Goal: Transaction & Acquisition: Purchase product/service

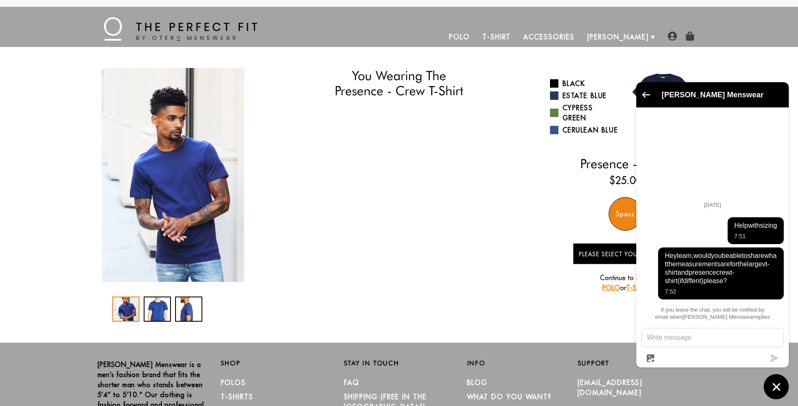
select select "55-56"
select select "L"
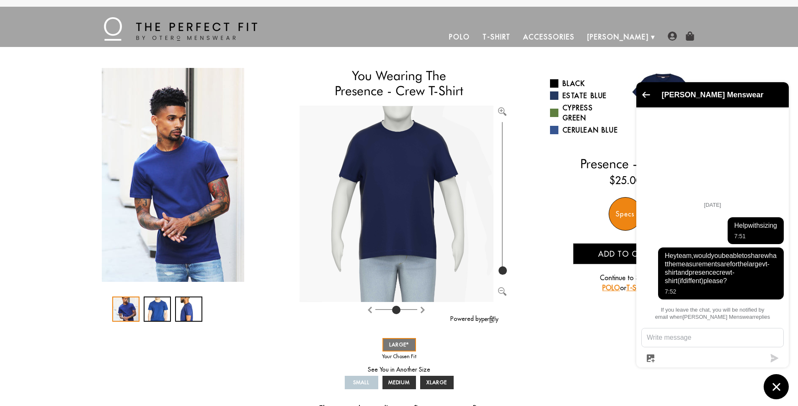
click at [701, 336] on textarea "Message us" at bounding box center [713, 337] width 142 height 18
click at [701, 338] on textarea "Message us" at bounding box center [713, 337] width 142 height 18
click at [700, 338] on textarea "Message us" at bounding box center [713, 337] width 142 height 18
click at [771, 390] on icon "Chat window" at bounding box center [776, 386] width 13 height 13
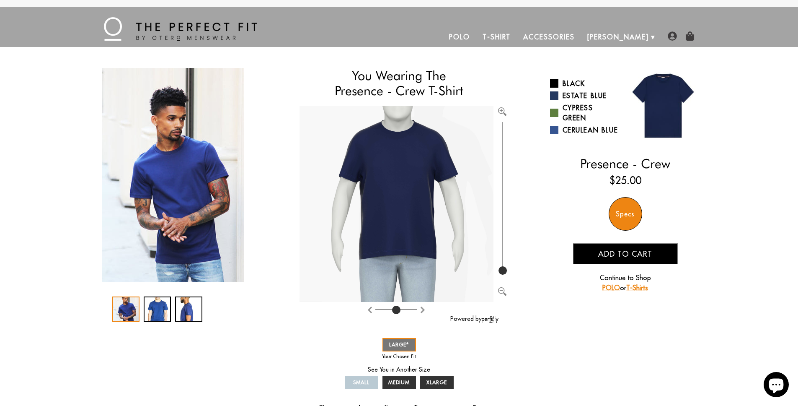
click at [771, 385] on icon "Chat window" at bounding box center [776, 385] width 15 height 15
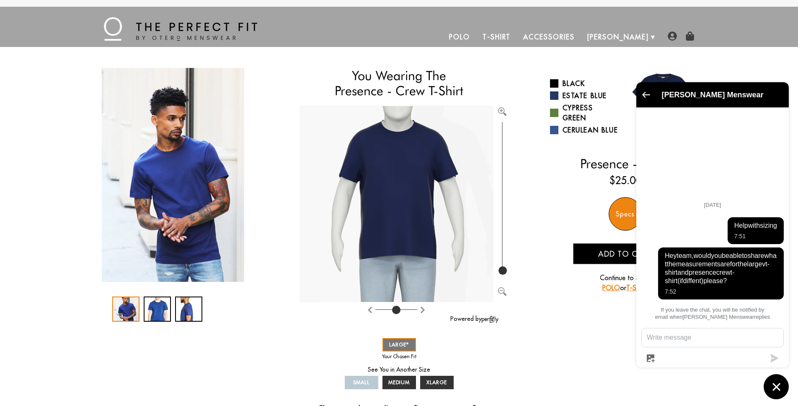
click at [645, 95] on icon "Go back to the main screen" at bounding box center [646, 94] width 8 height 6
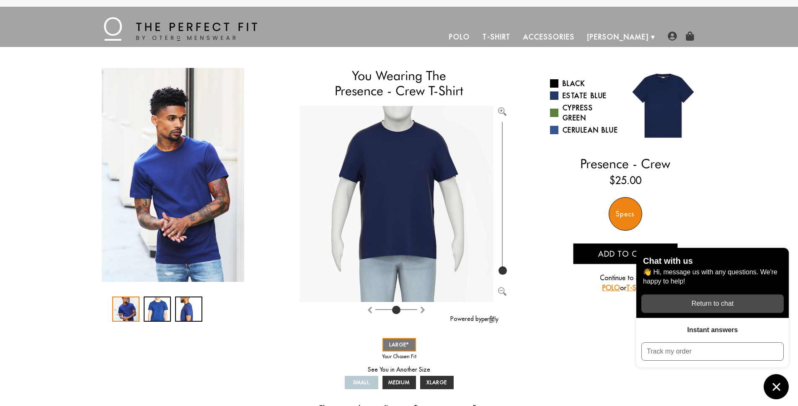
click at [692, 308] on div "button" at bounding box center [712, 303] width 142 height 18
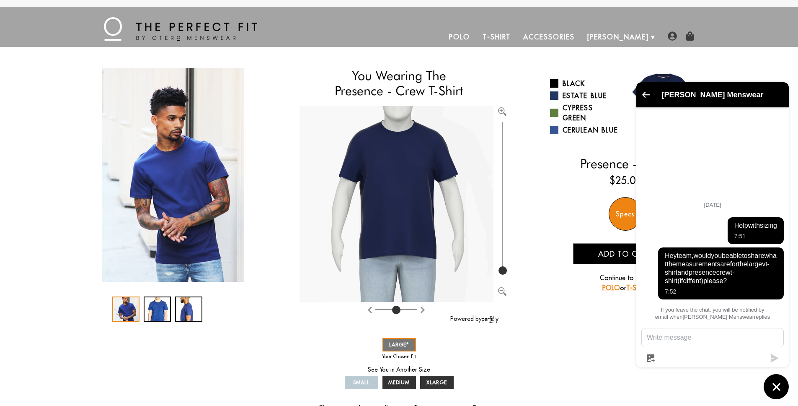
click at [698, 336] on textarea "Message us" at bounding box center [713, 337] width 142 height 18
click at [641, 92] on div "[PERSON_NAME] Menswear" at bounding box center [712, 94] width 142 height 15
click at [642, 94] on icon "Go back to the main screen" at bounding box center [646, 95] width 8 height 6
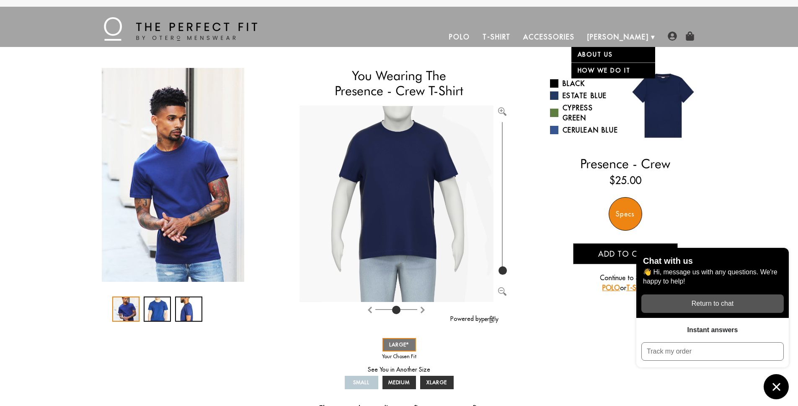
click at [619, 55] on link "About Us" at bounding box center [613, 54] width 84 height 15
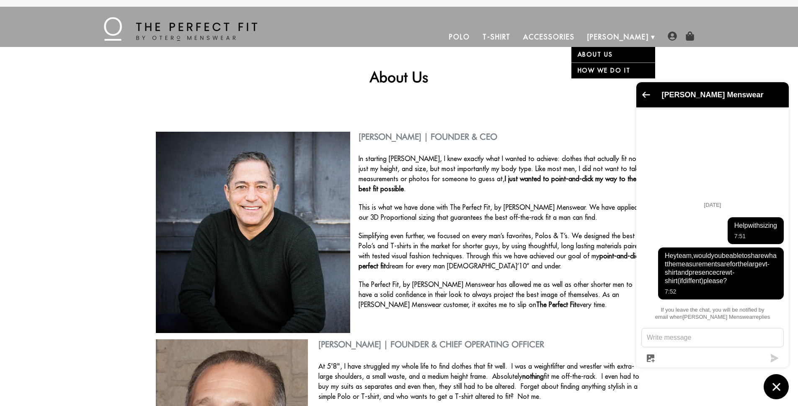
click at [621, 65] on link "How We Do It" at bounding box center [613, 70] width 84 height 16
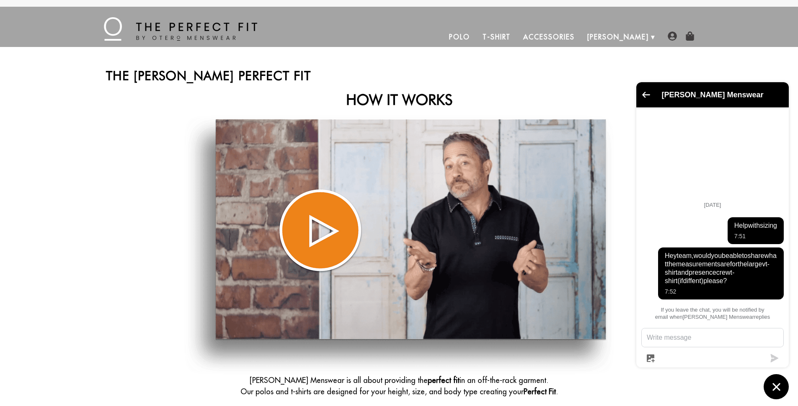
click at [517, 41] on link "T-Shirt" at bounding box center [496, 37] width 41 height 20
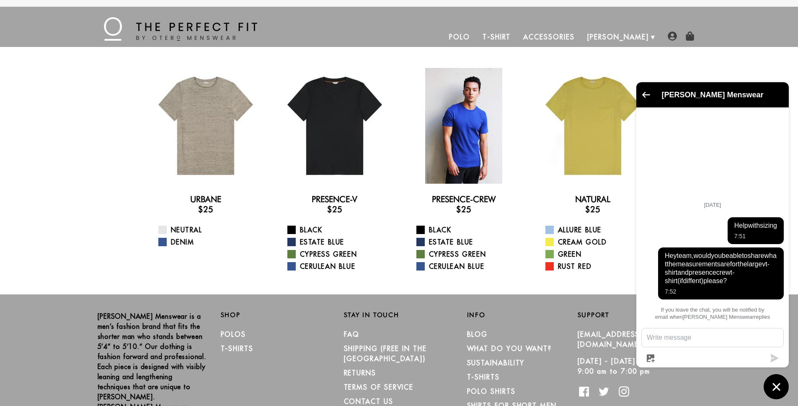
click at [452, 110] on div at bounding box center [464, 126] width 116 height 116
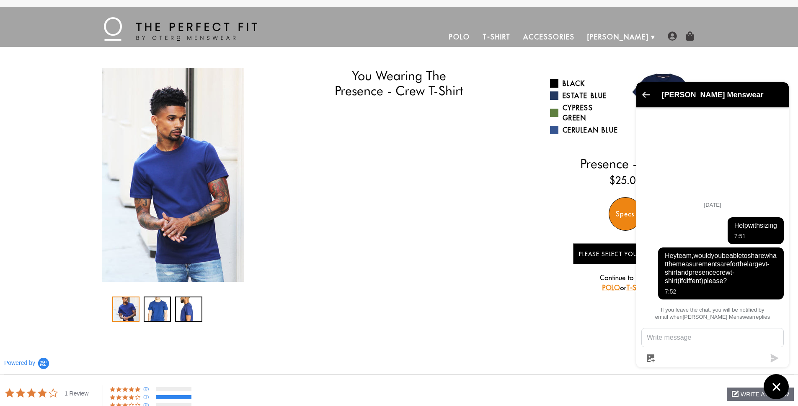
select select "55-56"
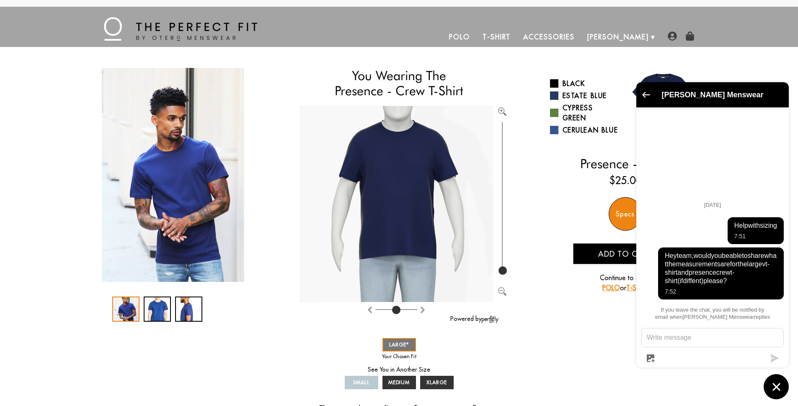
click at [646, 93] on icon "Go back to the main screen" at bounding box center [646, 95] width 8 height 6
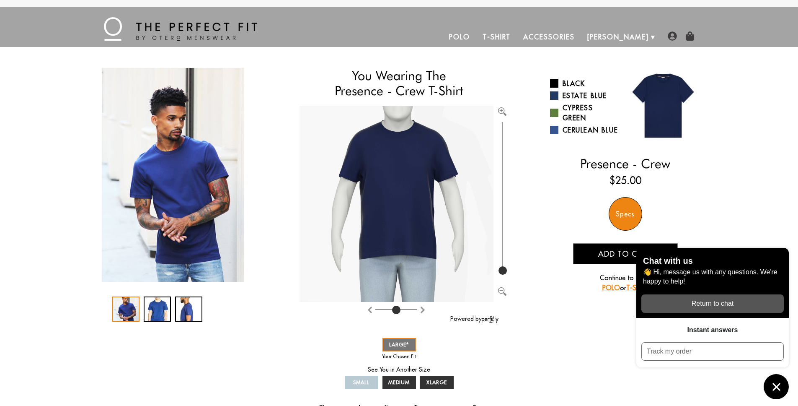
click at [778, 380] on icon "Chat window" at bounding box center [776, 386] width 13 height 13
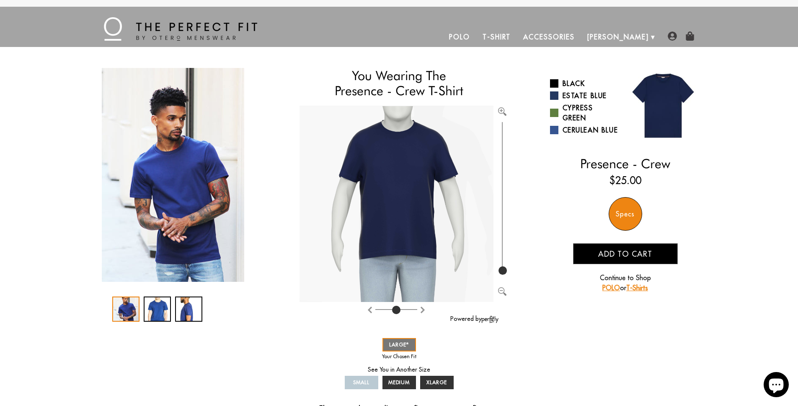
click at [780, 386] on icon "Chat window" at bounding box center [776, 385] width 15 height 15
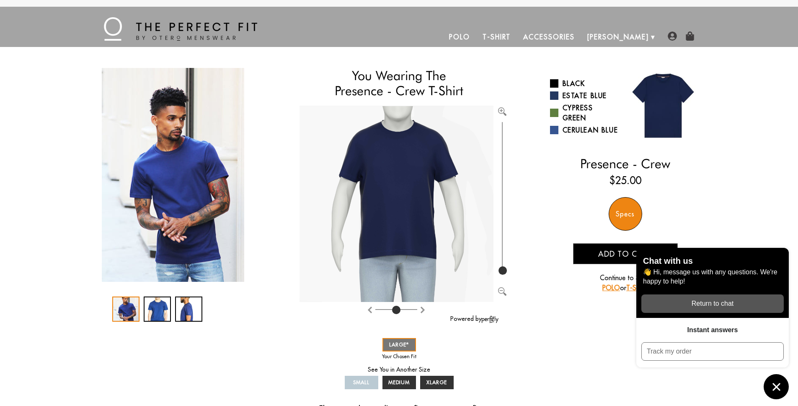
click at [780, 385] on icon "Chat window" at bounding box center [776, 386] width 13 height 13
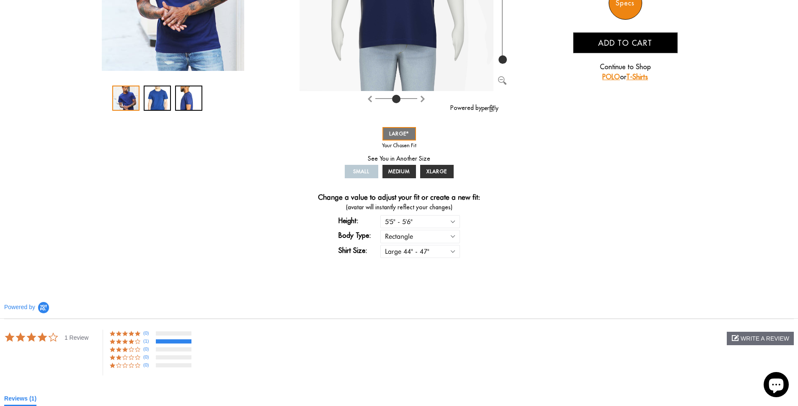
scroll to position [211, 0]
click at [453, 256] on select "Small 36" - 39" Medium 40" - 43" Large 44" - 47" Extra Large 48" - 50"" at bounding box center [420, 250] width 80 height 13
select select "M"
click at [380, 244] on select "Small 36" - 39" Medium 40" - 43" Large 44" - 47" Extra Large 48" - 50"" at bounding box center [420, 250] width 80 height 13
select select "55-56"
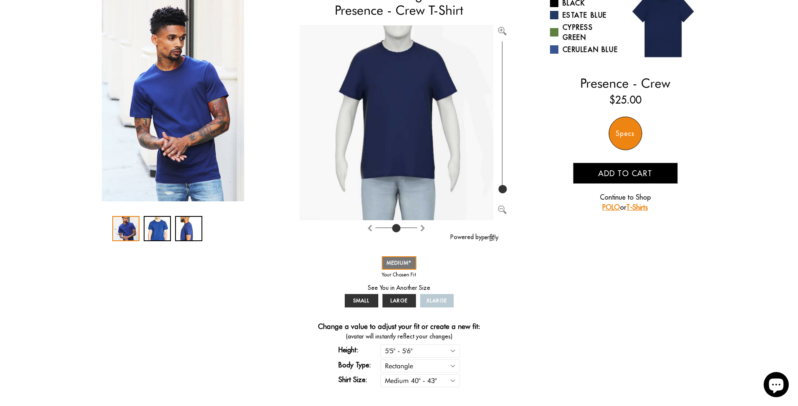
scroll to position [120, 0]
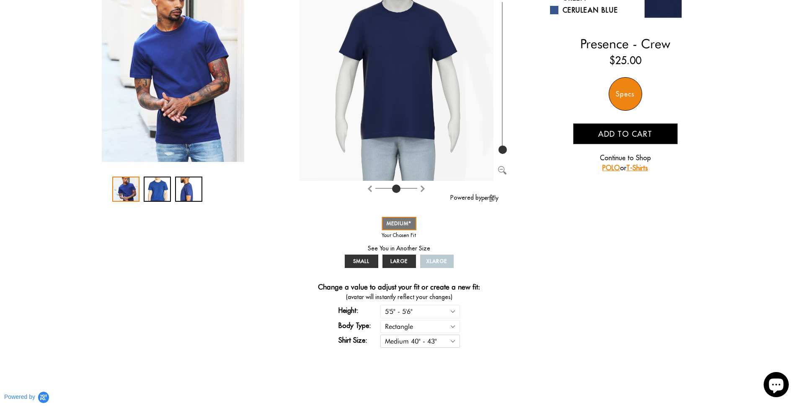
click at [447, 336] on select "Small 36" - 39" Medium 40" - 43" Large 44" - 47" Extra Large 48" - 50"" at bounding box center [420, 340] width 80 height 13
select select "L"
click at [380, 334] on select "Small 36" - 39" Medium 40" - 43" Large 44" - 47" Extra Large 48" - 50"" at bounding box center [420, 340] width 80 height 13
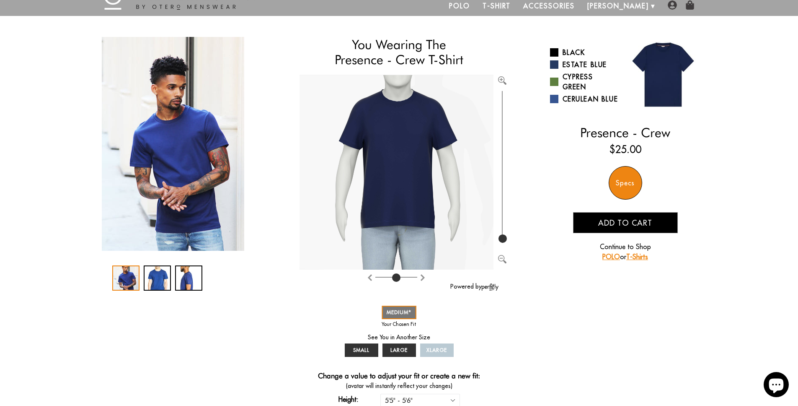
scroll to position [30, 0]
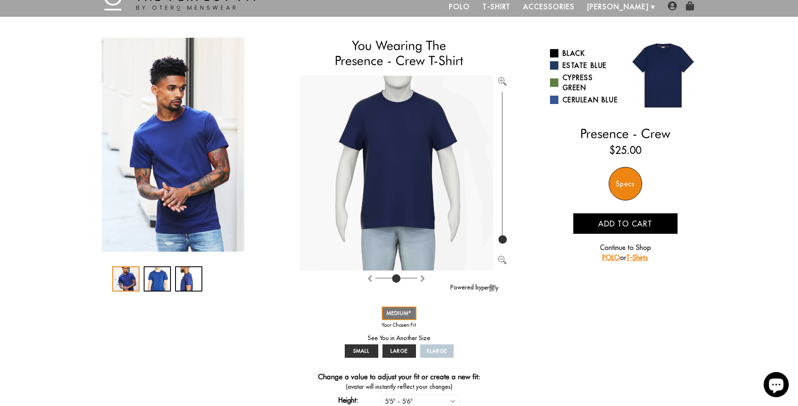
select select "55-56"
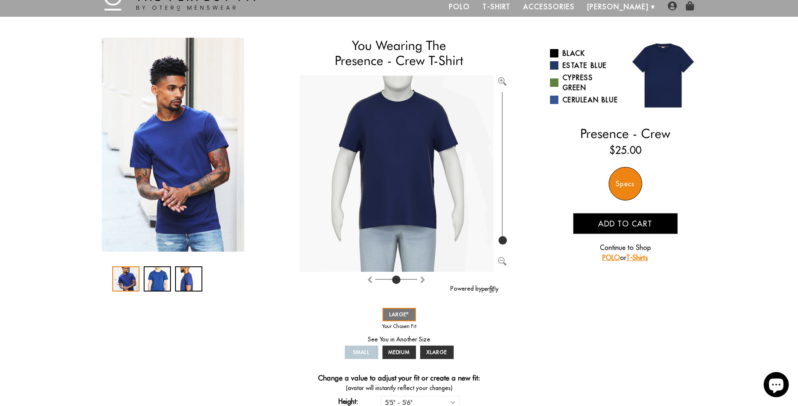
scroll to position [96, 0]
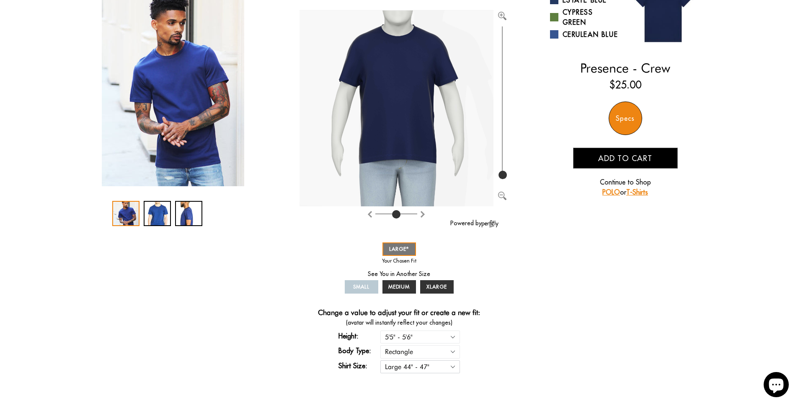
click at [445, 364] on select "Small 36" - 39" Medium 40" - 43" Large 44" - 47" Extra Large 48" - 50"" at bounding box center [420, 366] width 80 height 13
click at [380, 360] on select "Small 36" - 39" Medium 40" - 43" Large 44" - 47" Extra Large 48" - 50"" at bounding box center [420, 366] width 80 height 13
click at [448, 368] on select "Small 36" - 39" Medium 40" - 43" Large 44" - 47" Extra Large 48" - 50"" at bounding box center [420, 366] width 80 height 13
select select "M"
click at [380, 360] on select "Small 36" - 39" Medium 40" - 43" Large 44" - 47" Extra Large 48" - 50"" at bounding box center [420, 366] width 80 height 13
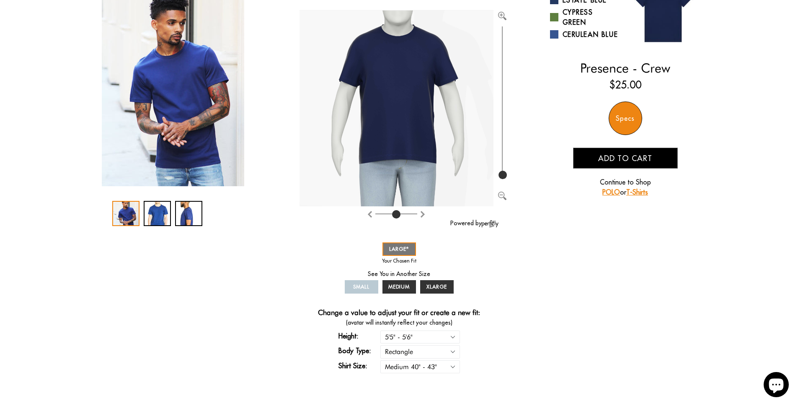
select select "55-56"
select select "M"
select select "55-56"
select select "M"
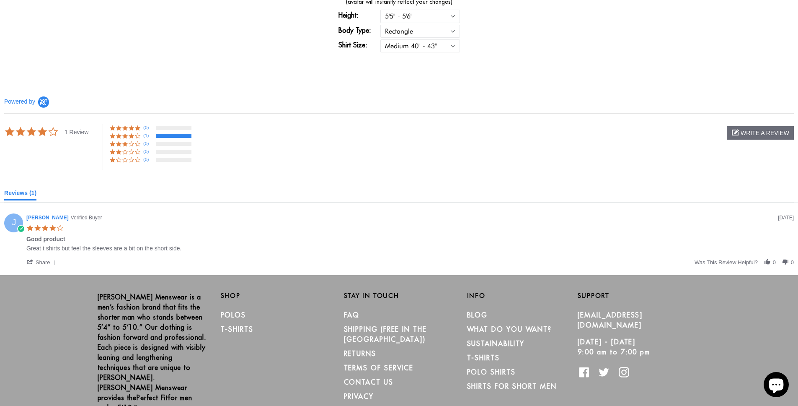
scroll to position [446, 0]
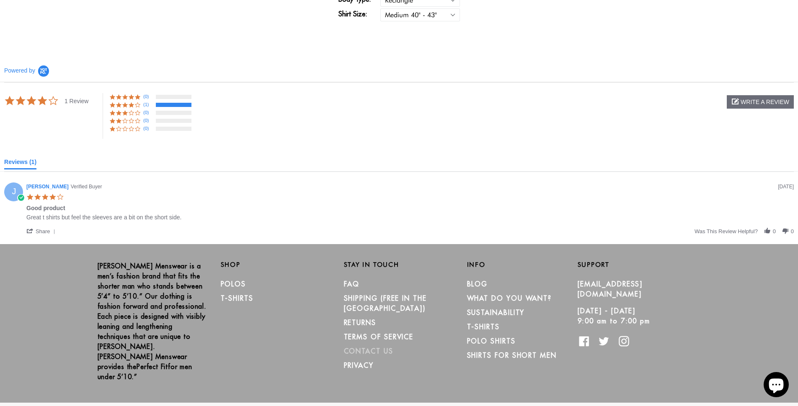
click at [387, 346] on link "CONTACT US" at bounding box center [368, 350] width 49 height 8
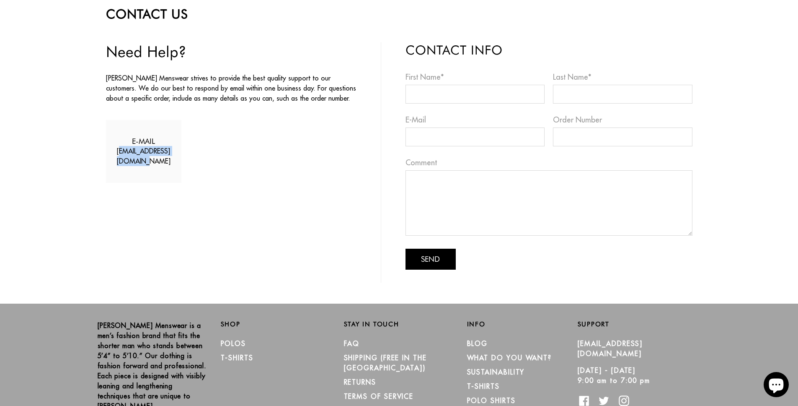
scroll to position [121, 0]
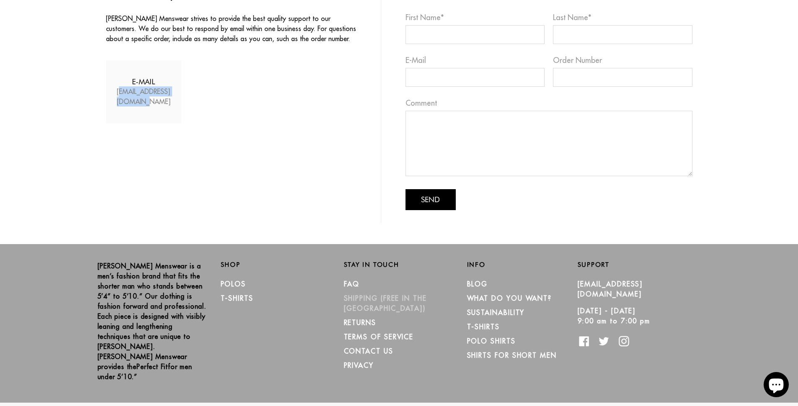
click at [379, 299] on link "SHIPPING (Free in the [GEOGRAPHIC_DATA])" at bounding box center [385, 303] width 83 height 18
